Goal: Find specific page/section: Find specific page/section

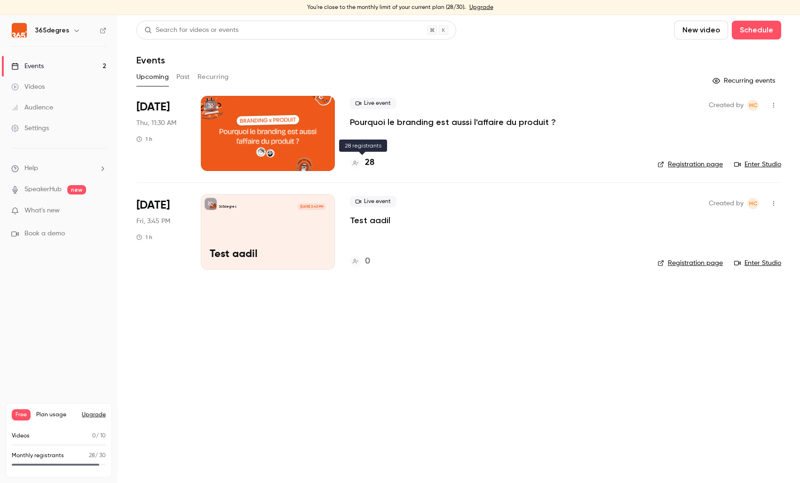
click at [369, 163] on h4 "28" at bounding box center [369, 163] width 9 height 13
